Goal: Transaction & Acquisition: Purchase product/service

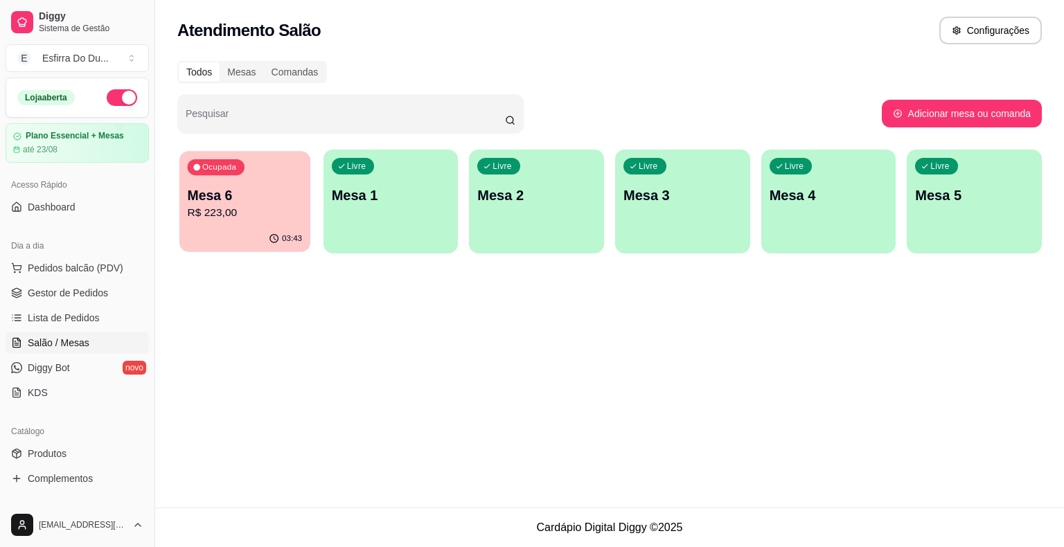
click at [258, 216] on p "R$ 223,00" at bounding box center [245, 213] width 115 height 16
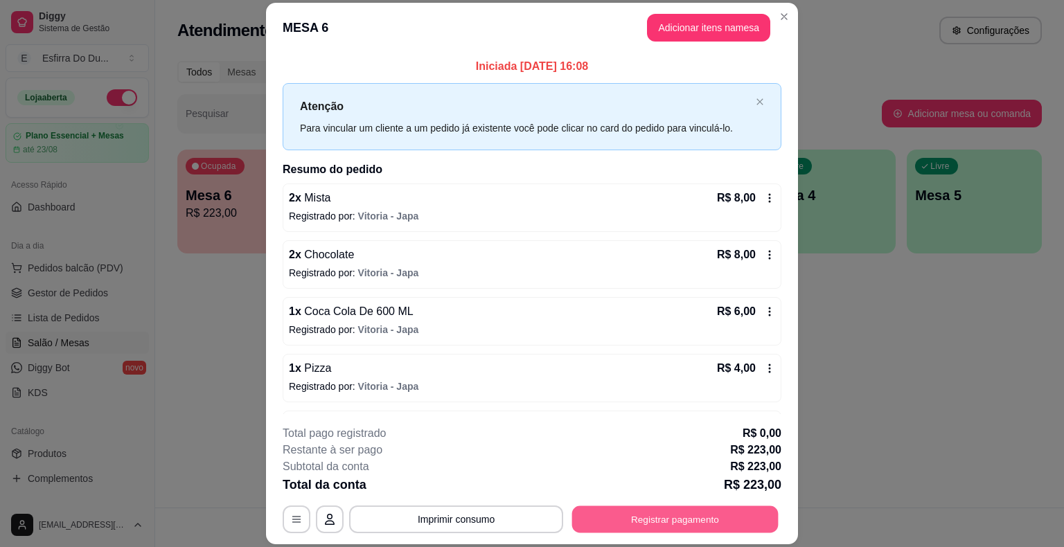
click at [692, 531] on button "Registrar pagamento" at bounding box center [675, 519] width 206 height 27
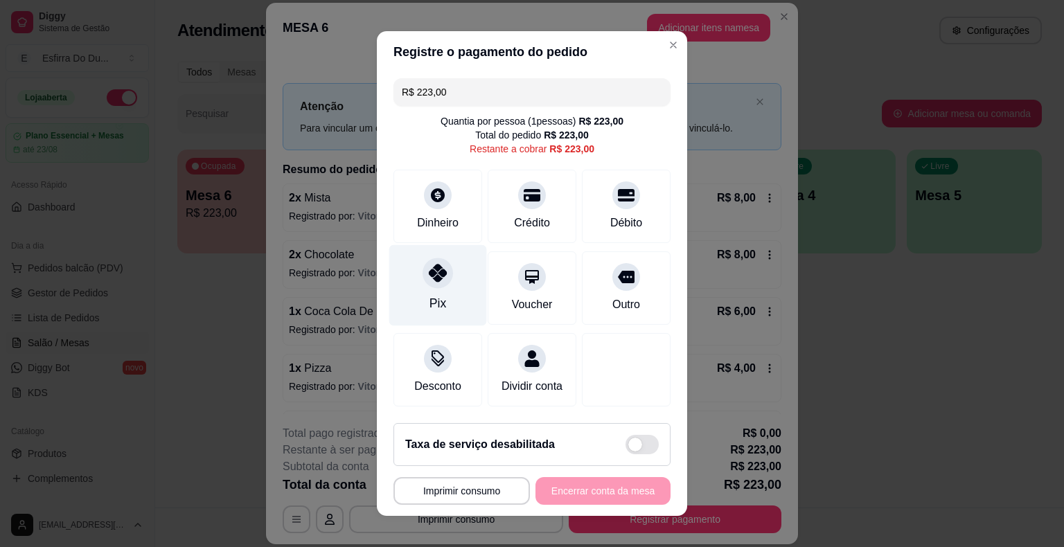
click at [429, 297] on div "Pix" at bounding box center [437, 303] width 17 height 18
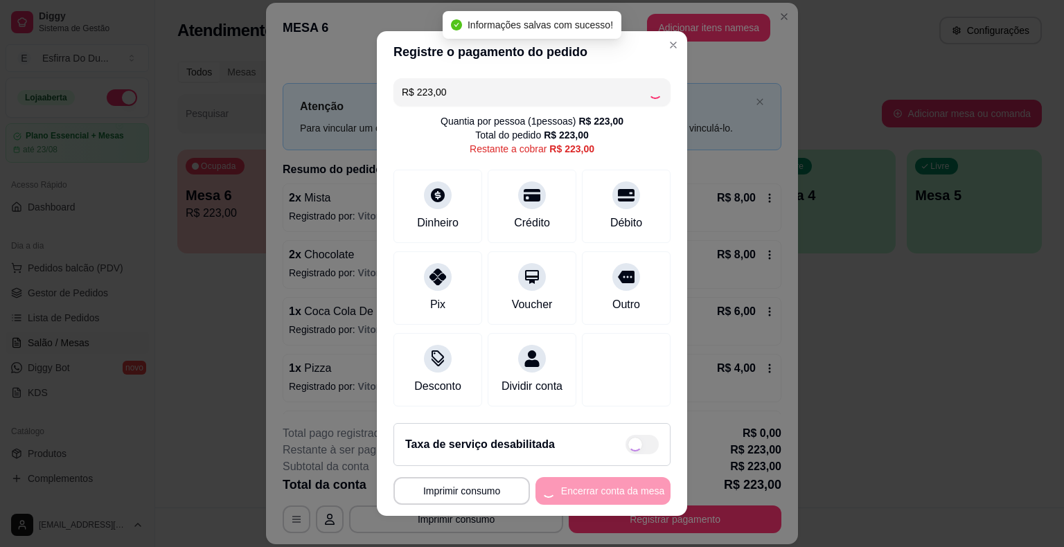
type input "R$ 0,00"
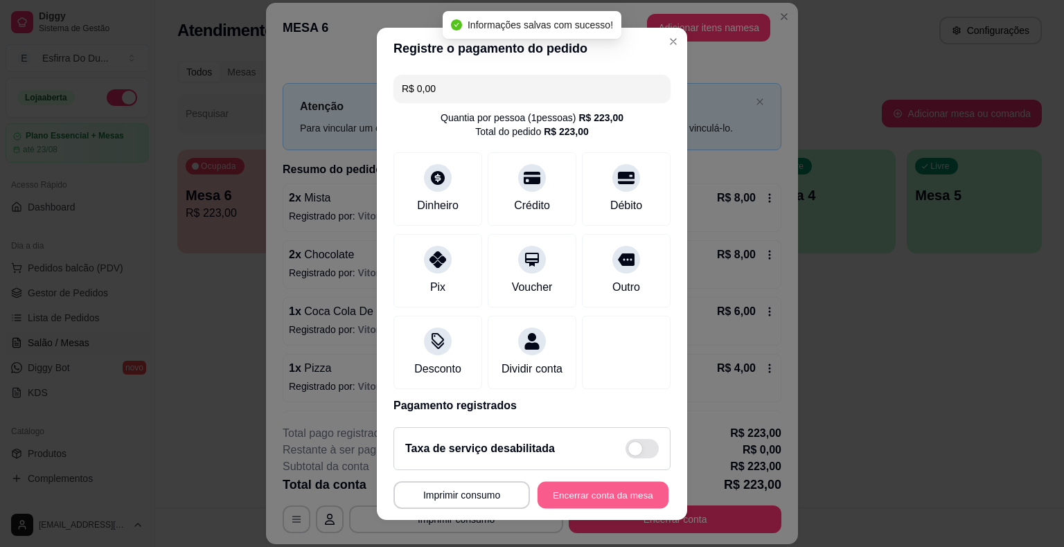
click at [537, 489] on button "Encerrar conta da mesa" at bounding box center [602, 494] width 131 height 27
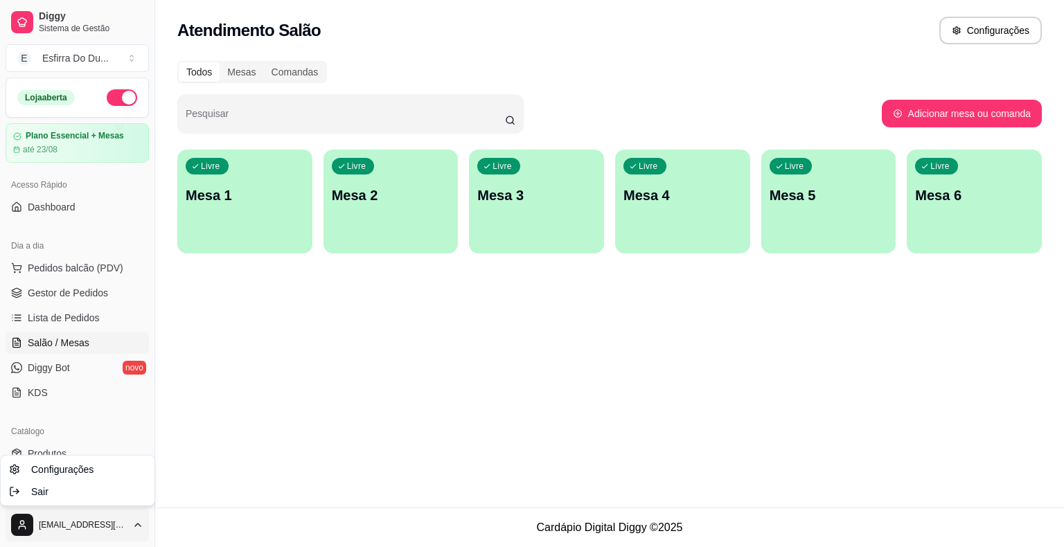
click at [66, 526] on html "Diggy Sistema de Gestão E Esfirra Do Du ... Loja aberta Plano Essencial + Mesas…" at bounding box center [532, 273] width 1064 height 547
click at [53, 487] on div "Sair" at bounding box center [77, 492] width 148 height 22
